Goal: Transaction & Acquisition: Purchase product/service

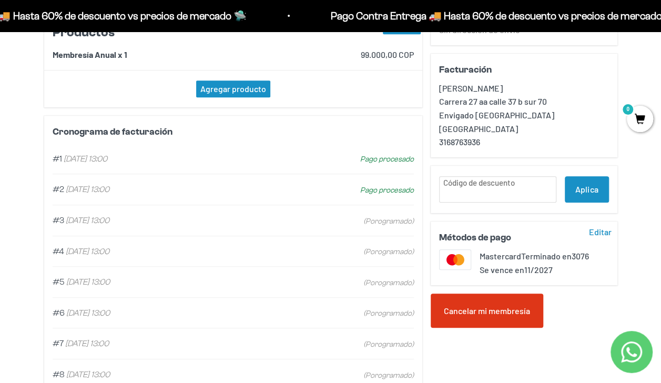
scroll to position [223, 0]
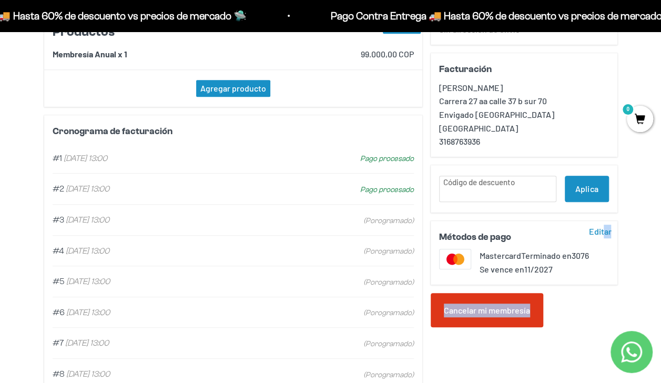
drag, startPoint x: 602, startPoint y: 228, endPoint x: 576, endPoint y: 315, distance: 90.6
click at [576, 315] on div "Miembro Sebastian Gaviria Contacto sebastiangaviria@centrosur.co sebastiangavir…" at bounding box center [523, 150] width 187 height 510
drag, startPoint x: 576, startPoint y: 315, endPoint x: 489, endPoint y: 299, distance: 88.8
click at [489, 299] on div "Cancelar mi membresía" at bounding box center [486, 310] width 112 height 35
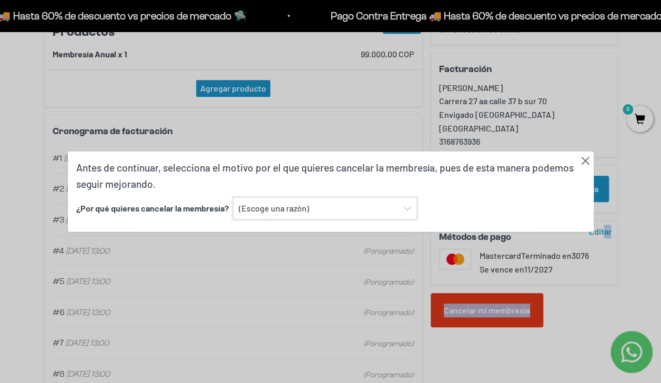
click at [322, 207] on select "(Escoge una razón) Encontré una opción con mejor sabor y variedad Encontré una …" at bounding box center [325, 208] width 184 height 22
select select "Ninguna de las anteriores"
click at [233, 197] on select "(Escoge una razón) Encontré una opción con mejor sabor y variedad Encontré una …" at bounding box center [325, 208] width 184 height 22
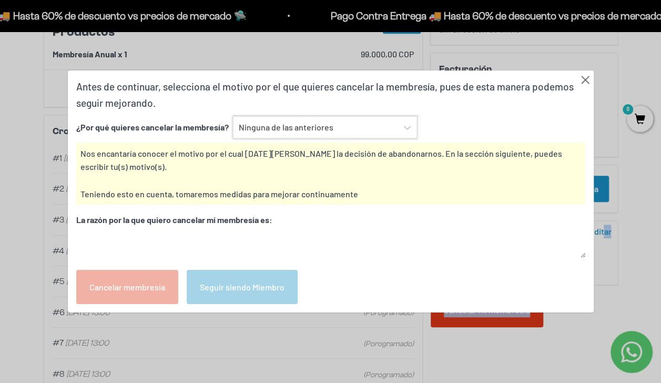
scroll to position [264, 0]
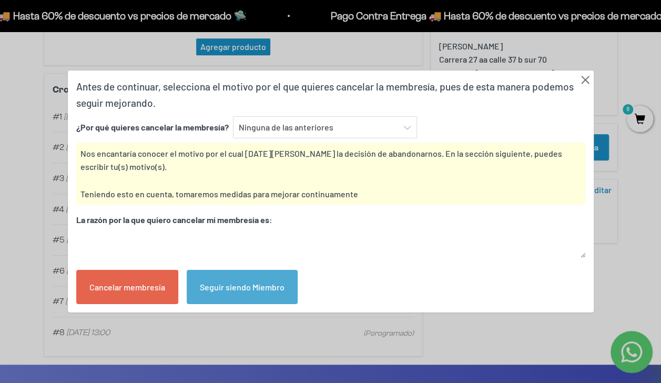
click at [146, 284] on div "Cancelar membresía" at bounding box center [127, 287] width 102 height 35
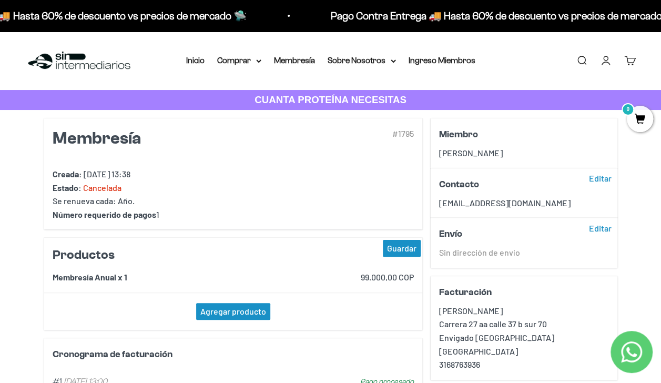
click at [231, 58] on summary "Comprar" at bounding box center [239, 61] width 44 height 14
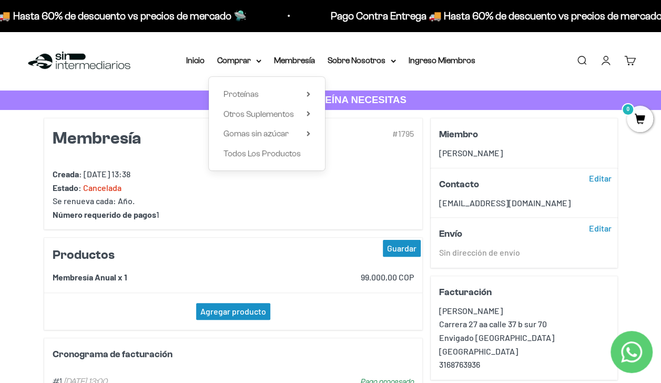
click at [237, 95] on span "Proteínas" at bounding box center [240, 93] width 35 height 9
click at [346, 134] on span "Iso" at bounding box center [345, 133] width 11 height 9
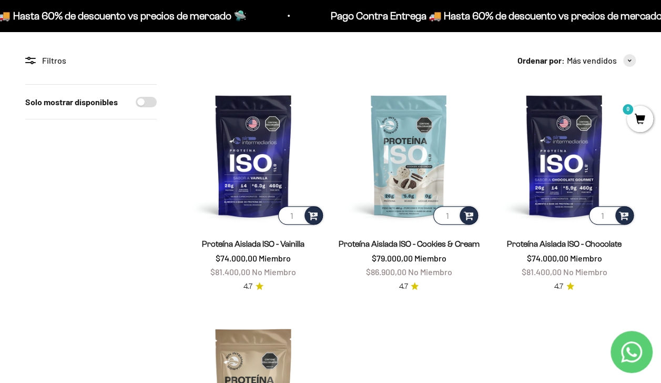
scroll to position [43, 0]
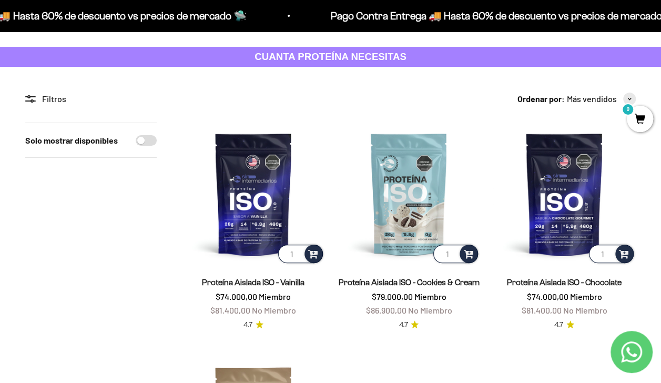
click at [244, 206] on img at bounding box center [253, 193] width 143 height 143
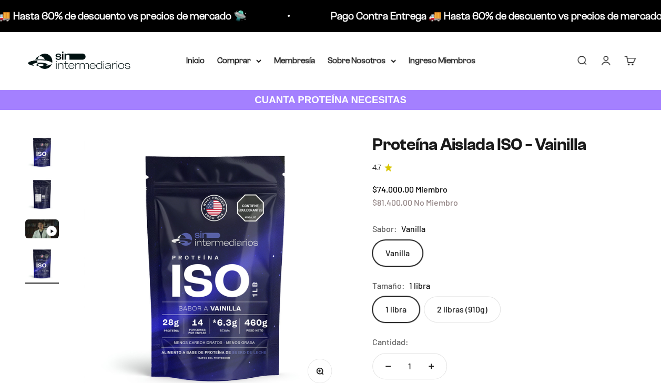
scroll to position [0, 807]
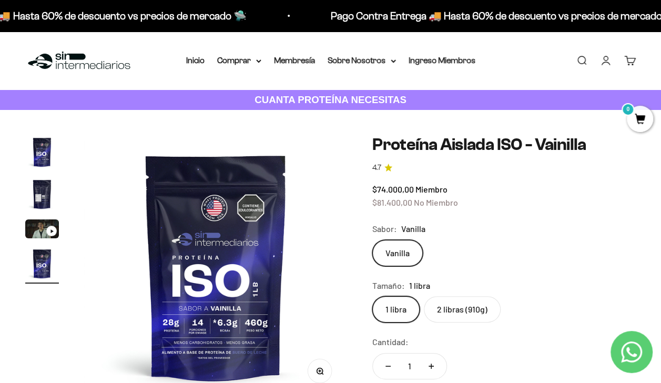
click at [470, 310] on label "2 libras (910g)" at bounding box center [462, 309] width 77 height 26
click at [372, 296] on input "2 libras (910g)" at bounding box center [372, 295] width 1 height 1
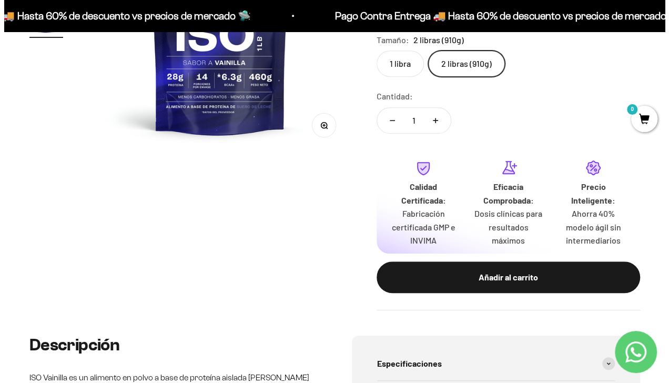
scroll to position [264, 0]
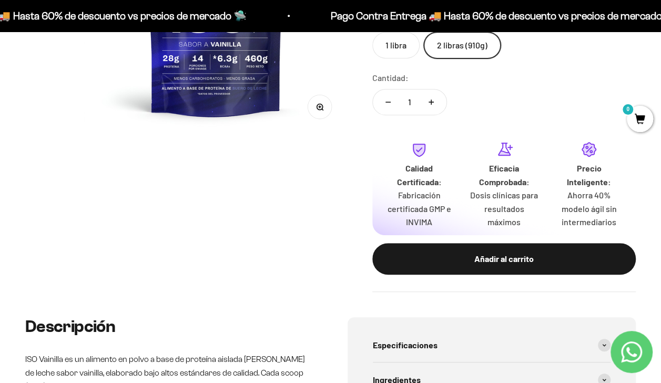
click at [450, 264] on div "Añadir al carrito" at bounding box center [503, 259] width 221 height 14
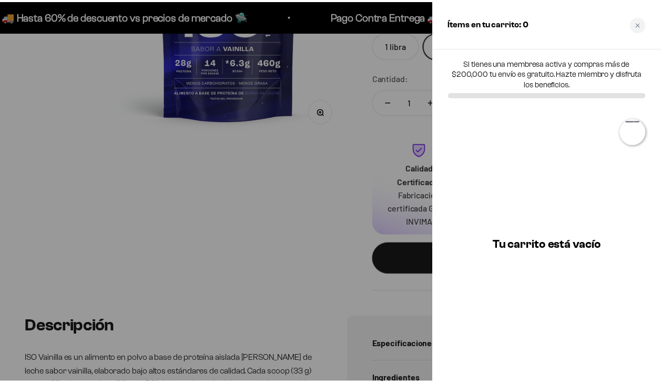
scroll to position [0, 820]
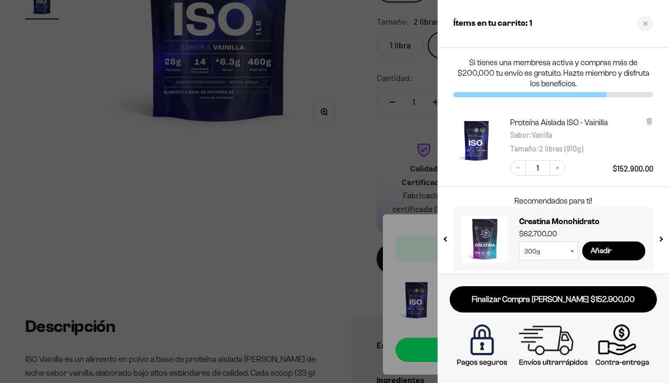
click at [647, 23] on icon "Close cart" at bounding box center [644, 23] width 5 height 5
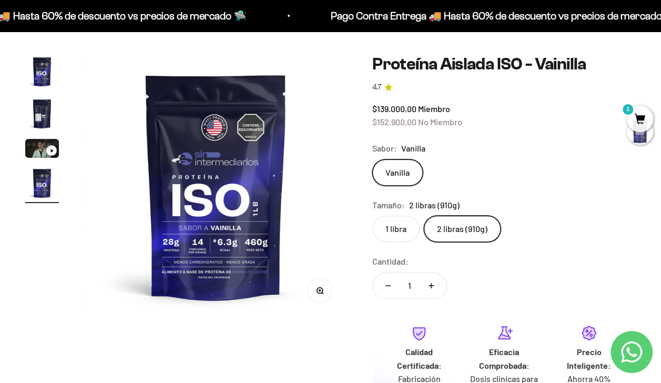
scroll to position [0, 0]
